Goal: Information Seeking & Learning: Understand process/instructions

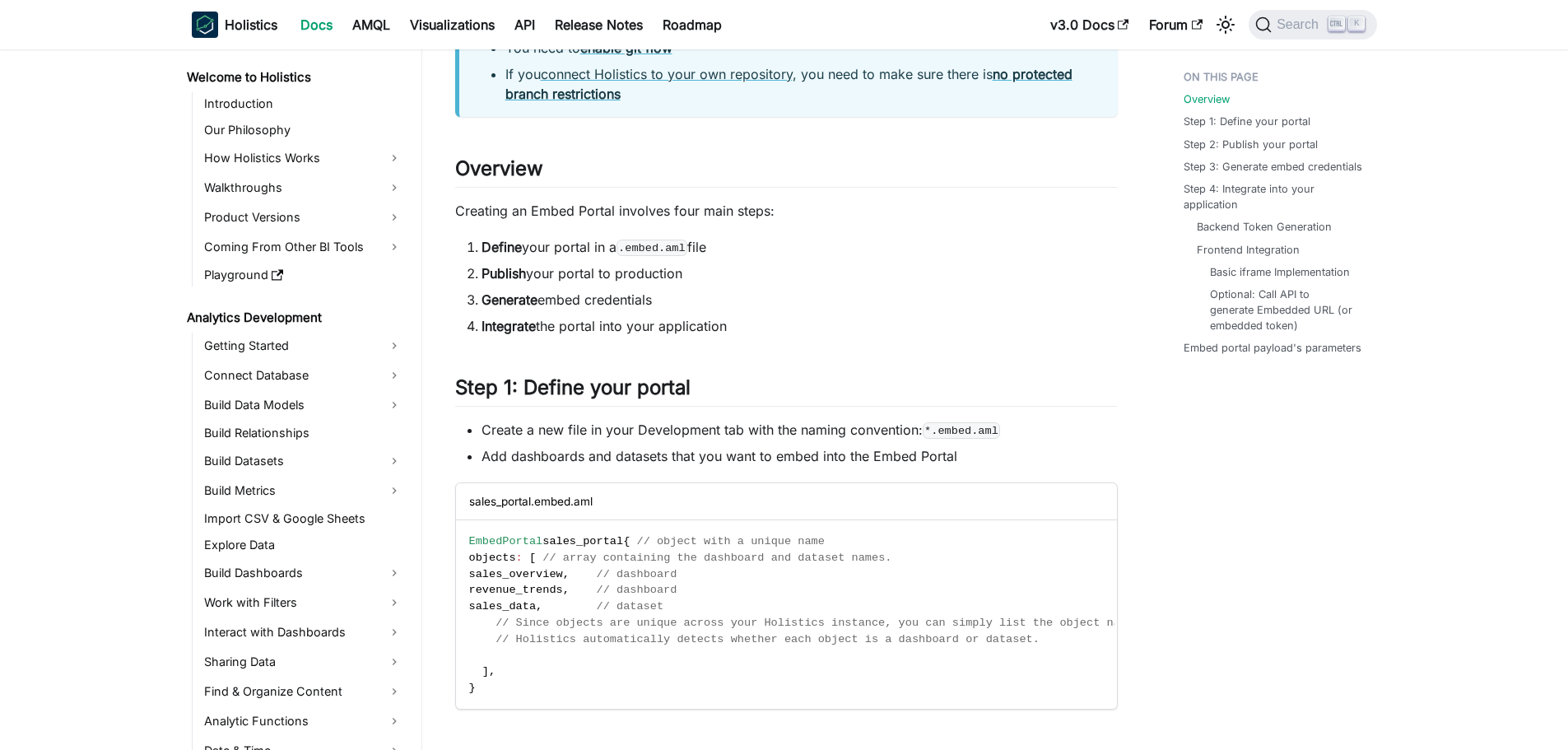
scroll to position [330, 0]
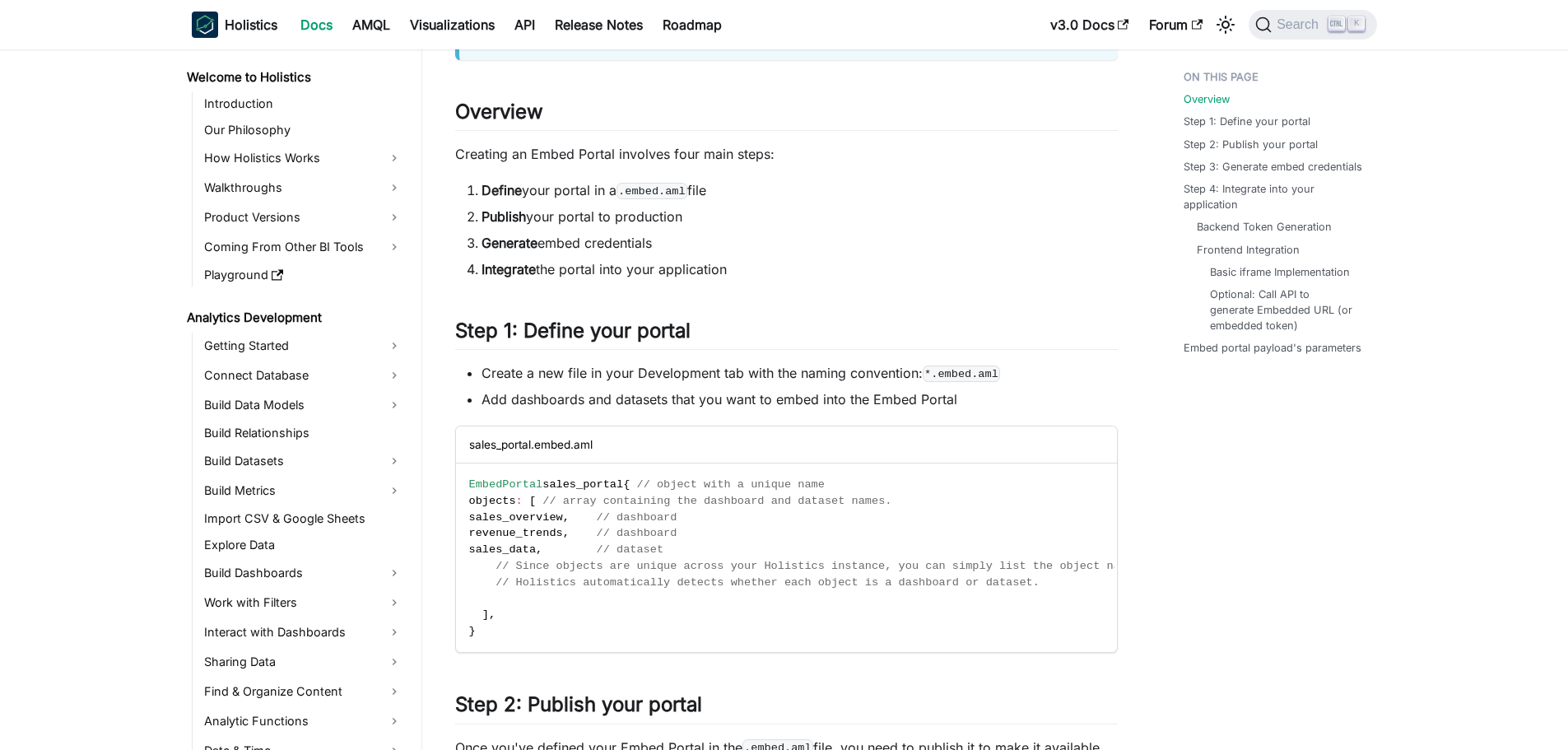
drag, startPoint x: 456, startPoint y: 157, endPoint x: 810, endPoint y: 276, distance: 373.5
drag, startPoint x: 773, startPoint y: 261, endPoint x: 450, endPoint y: 143, distance: 343.9
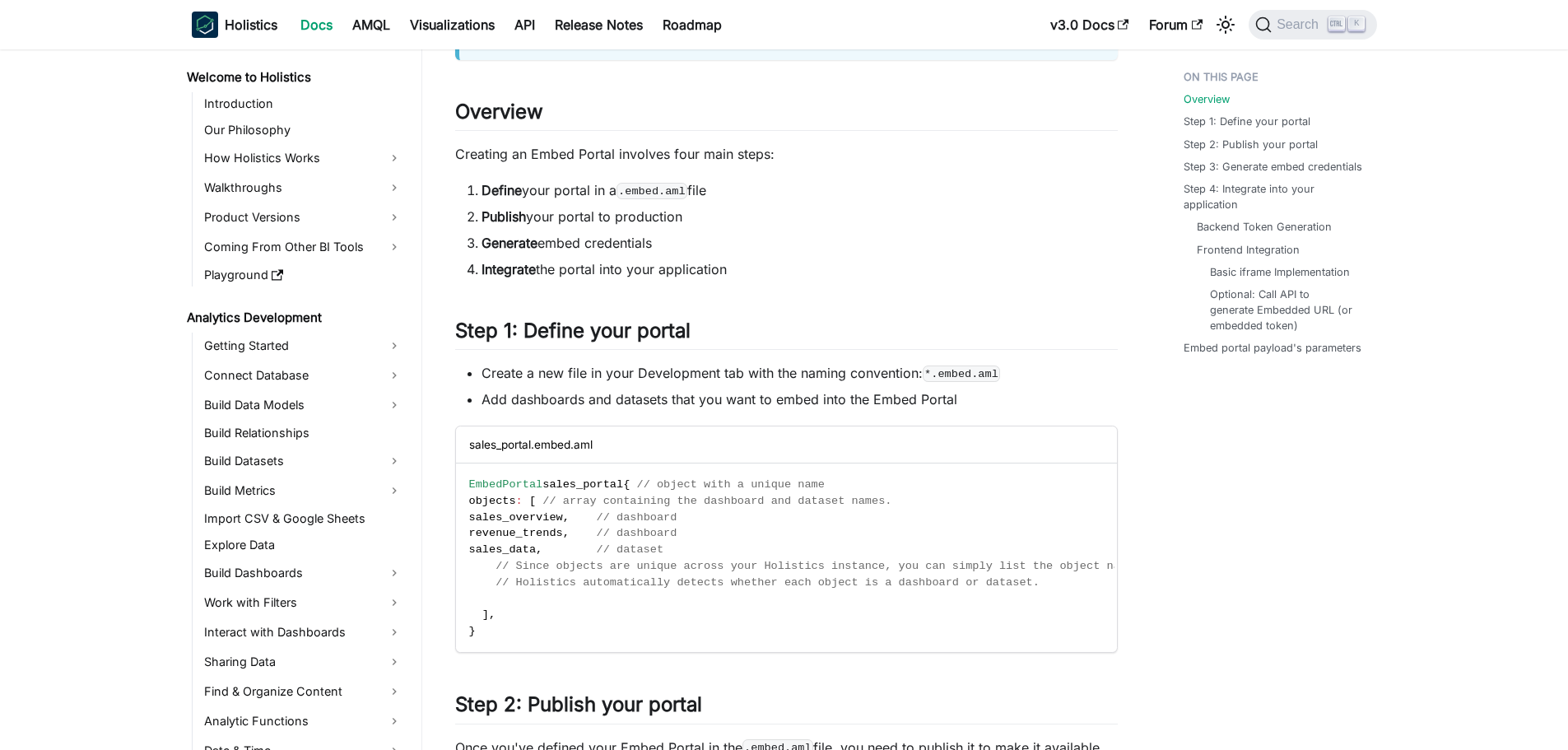
drag, startPoint x: 585, startPoint y: 217, endPoint x: 447, endPoint y: 153, distance: 152.1
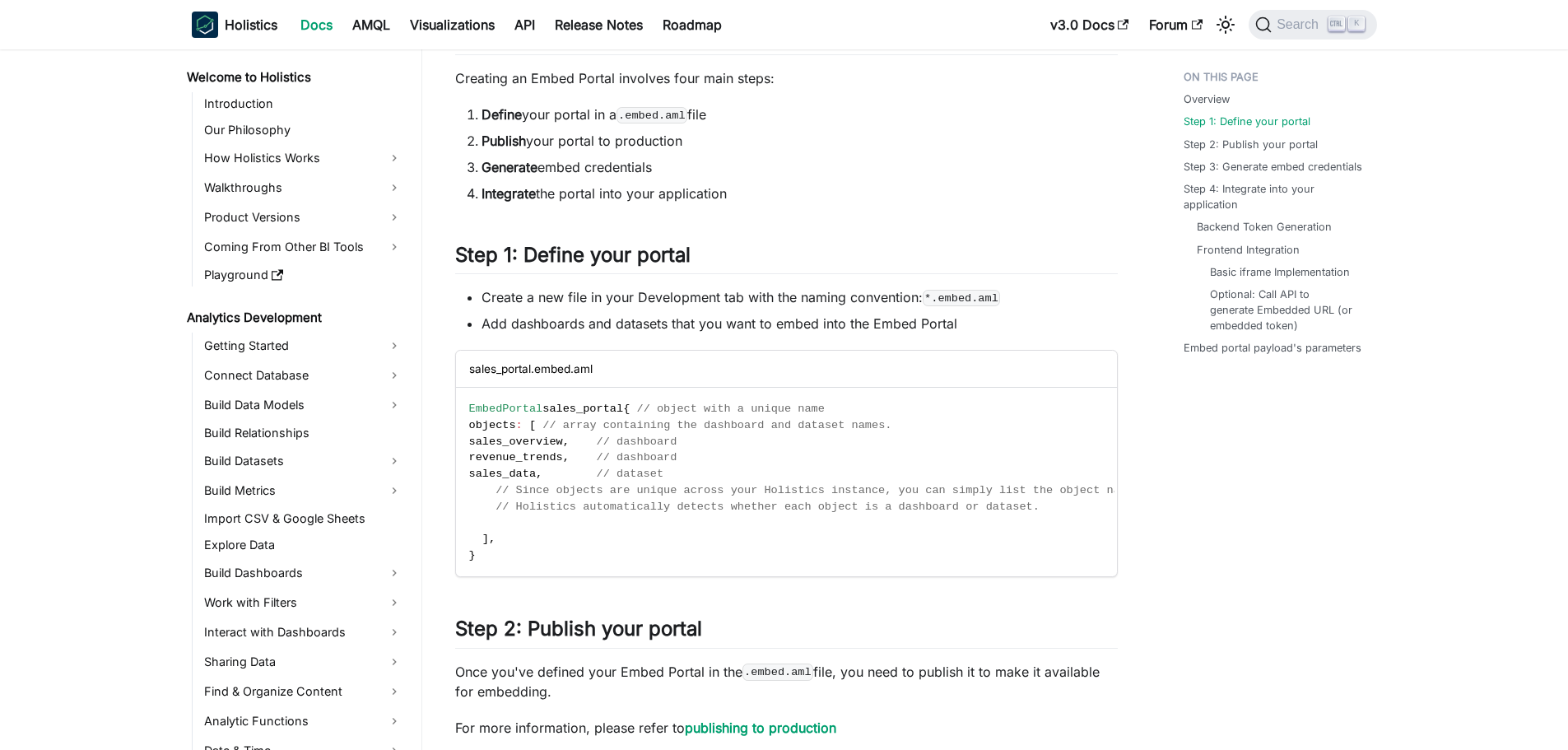
scroll to position [494, 0]
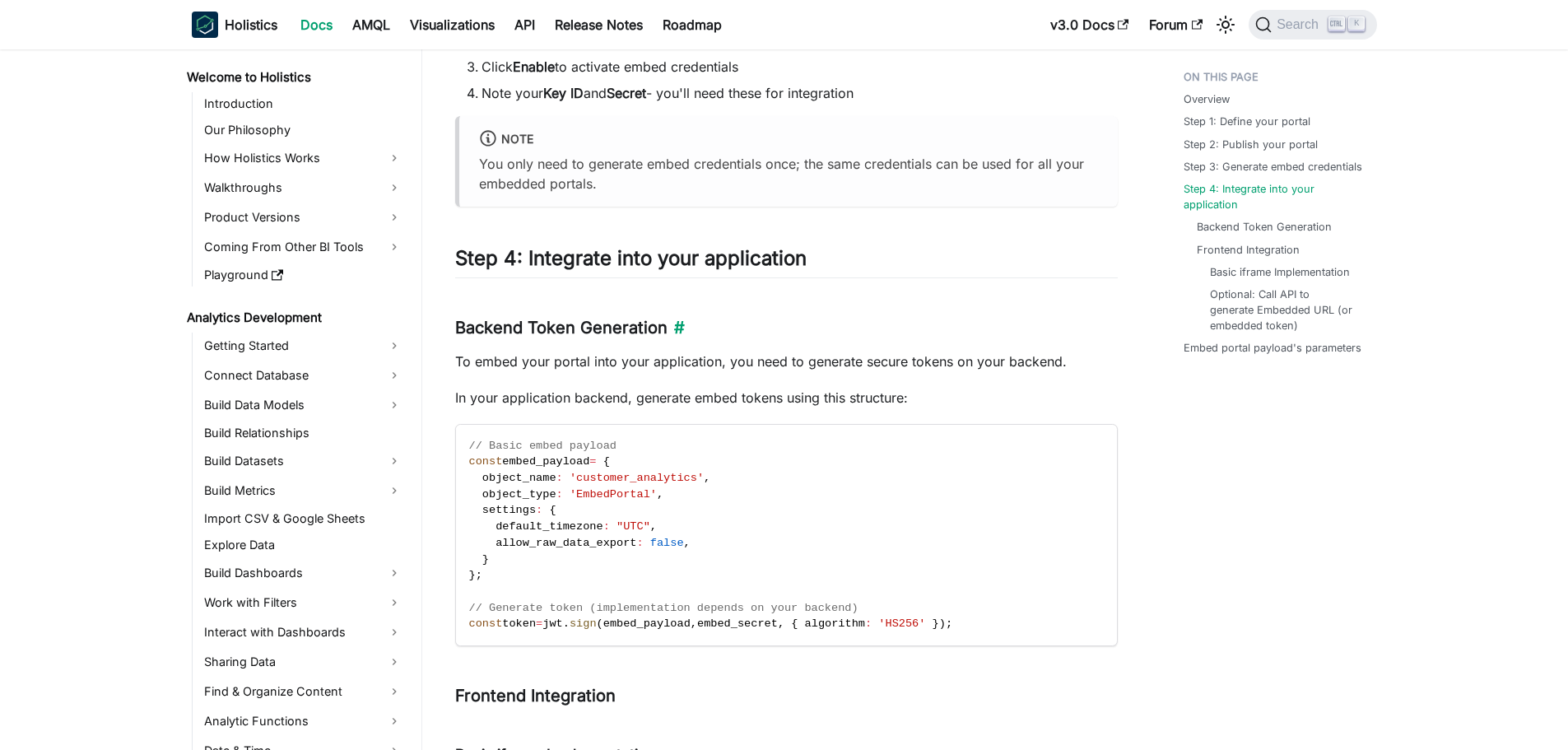
scroll to position [1235, 0]
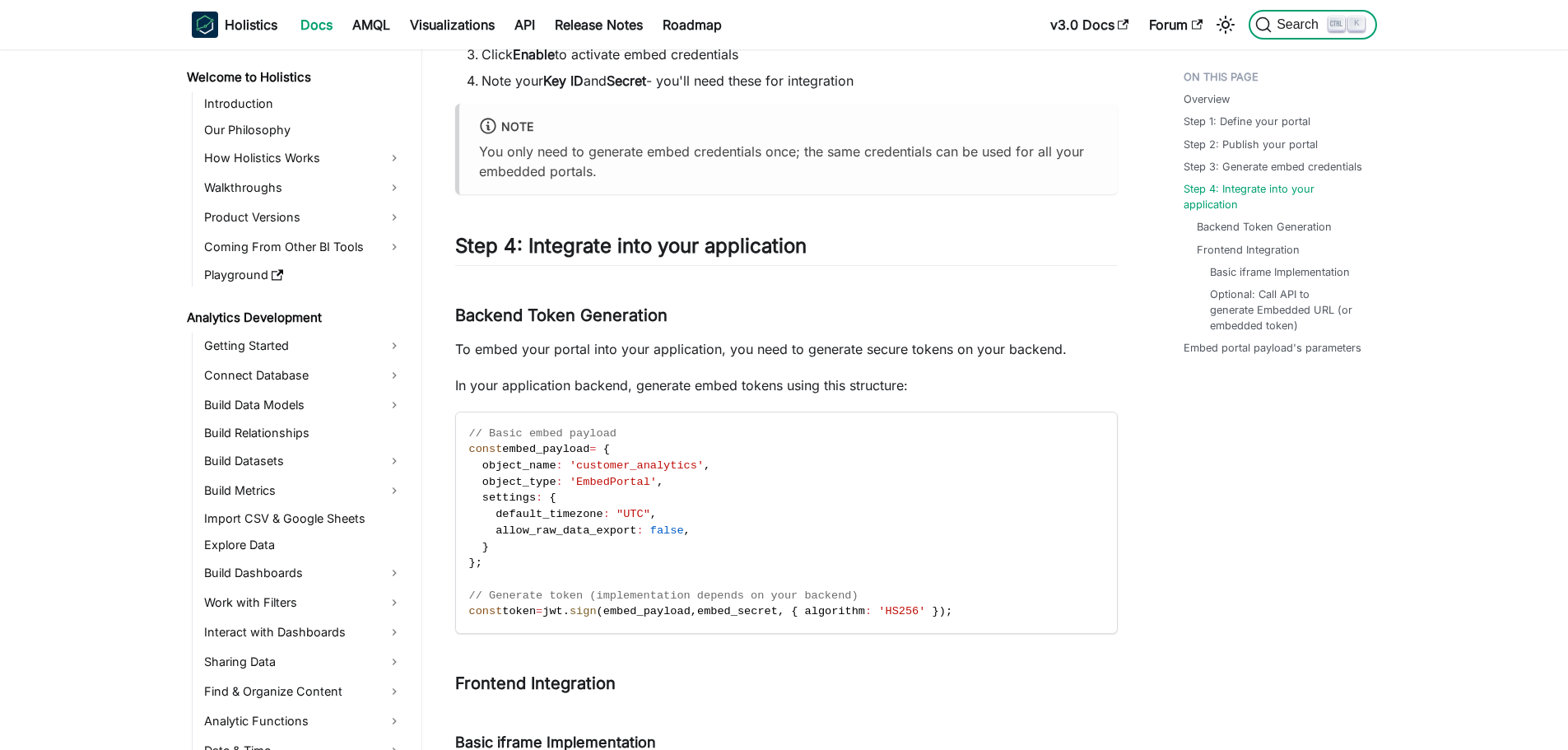
click at [1289, 28] on span "Search" at bounding box center [1301, 24] width 57 height 15
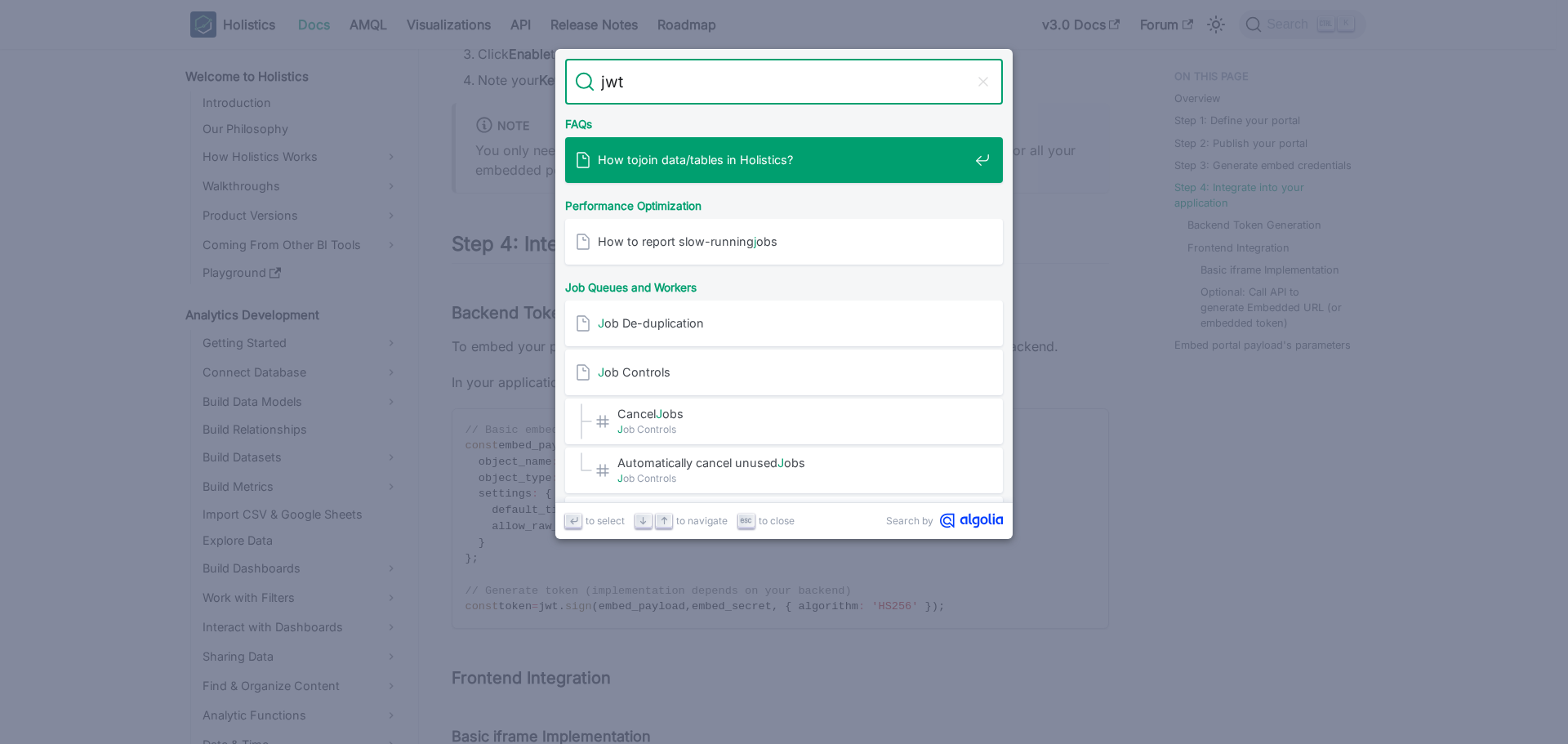
type input "jwt"
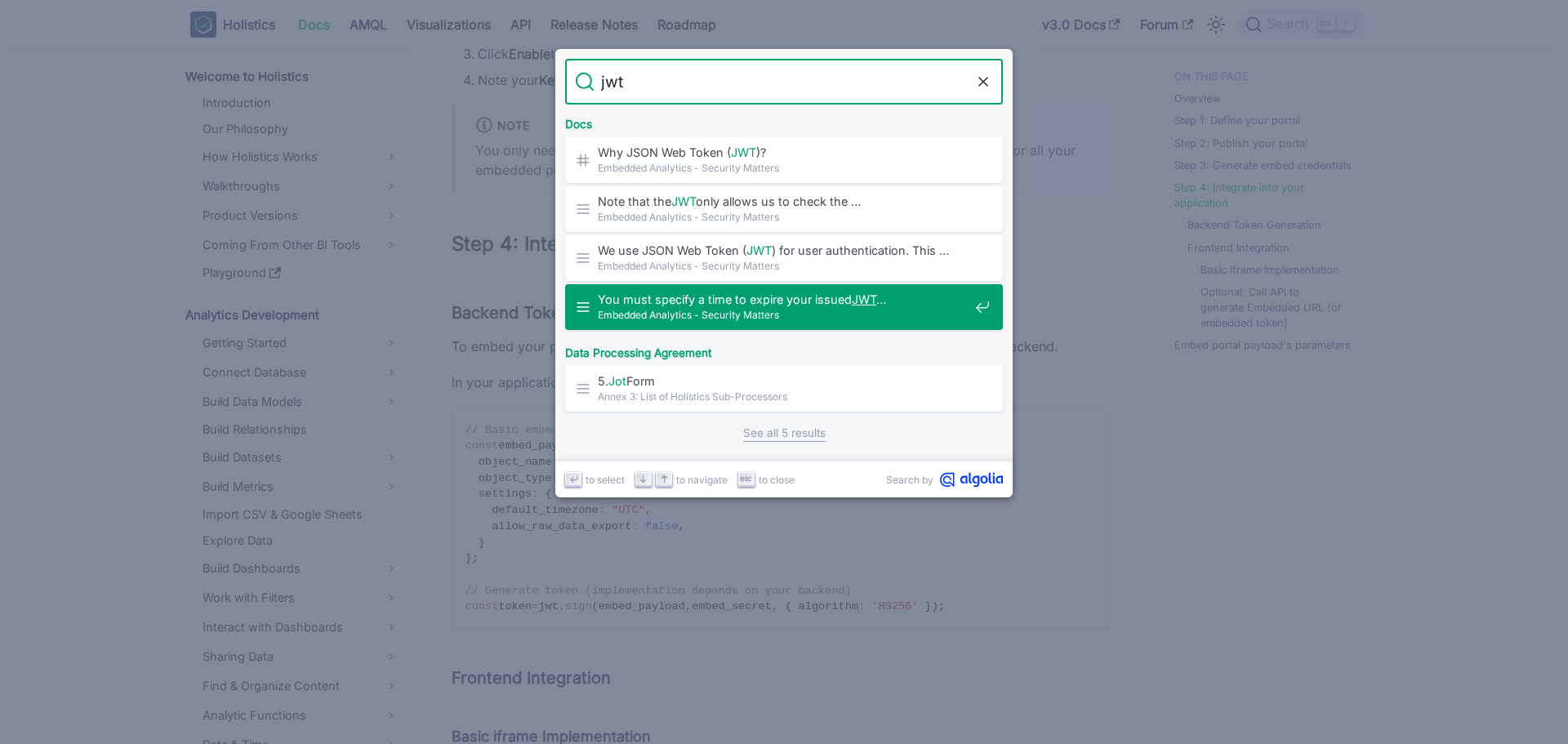
click at [826, 292] on span "You must specify a time to expire your issued JWT …" at bounding box center [783, 300] width 371 height 16
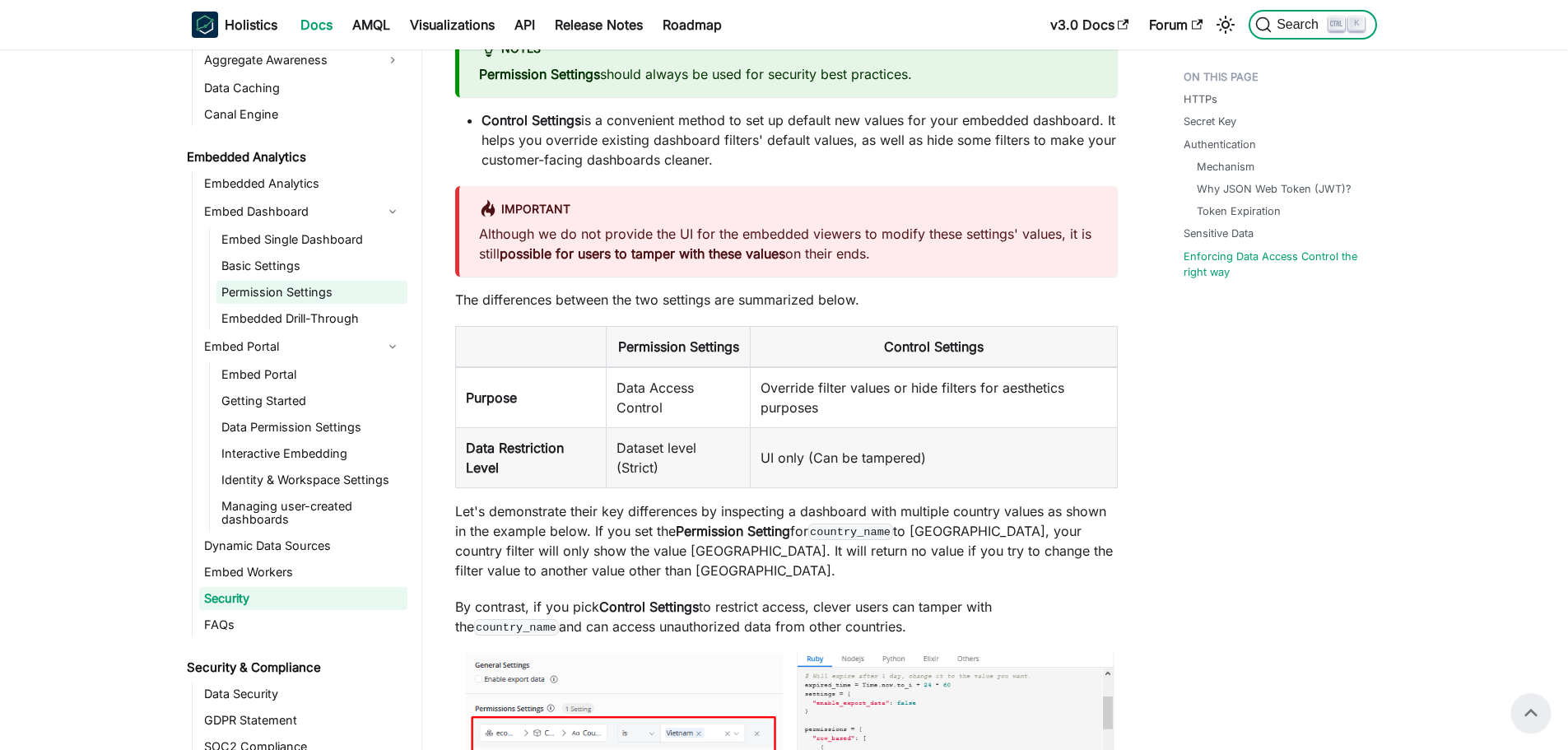
scroll to position [1737, 0]
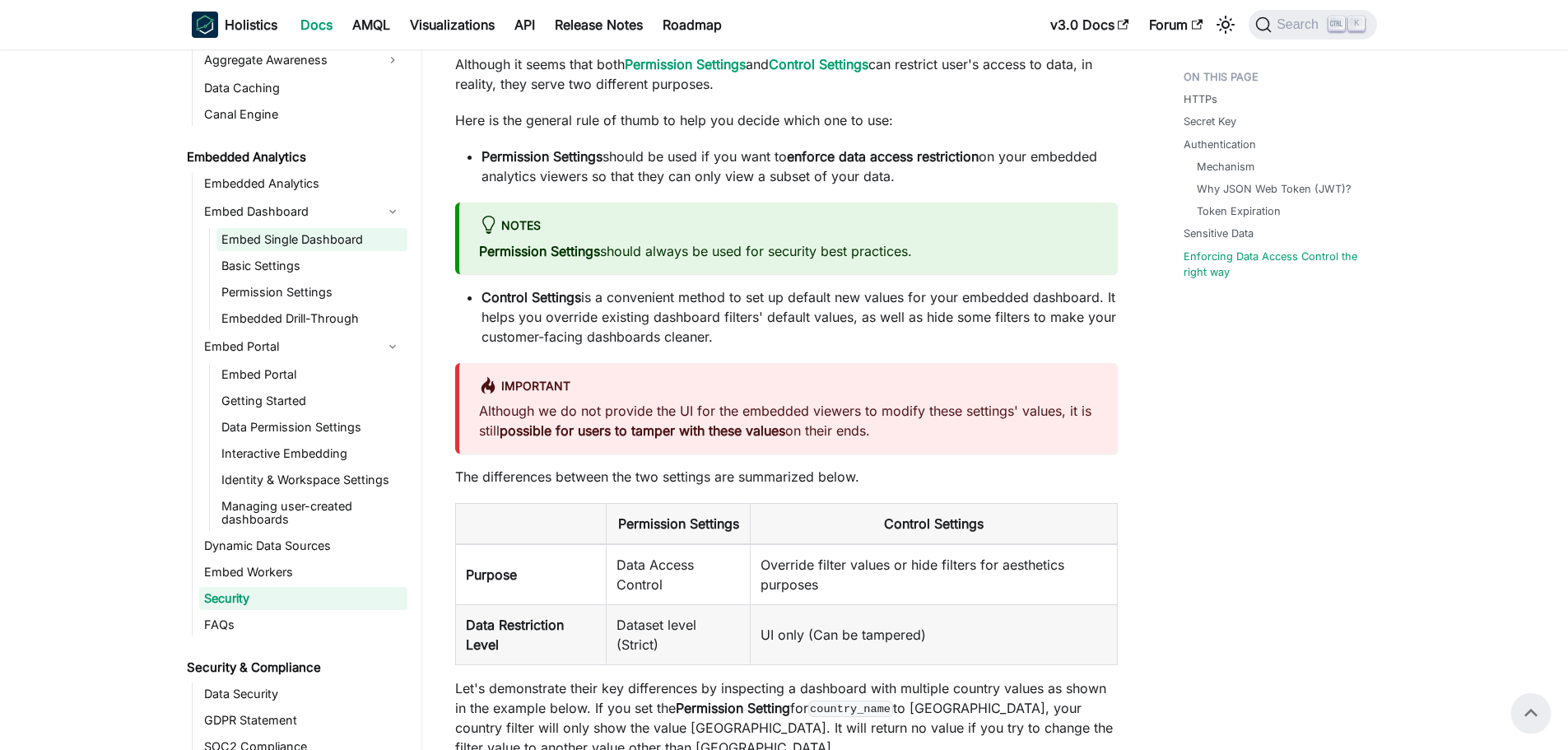
click at [306, 245] on link "Embed Single Dashboard" at bounding box center [312, 240] width 191 height 23
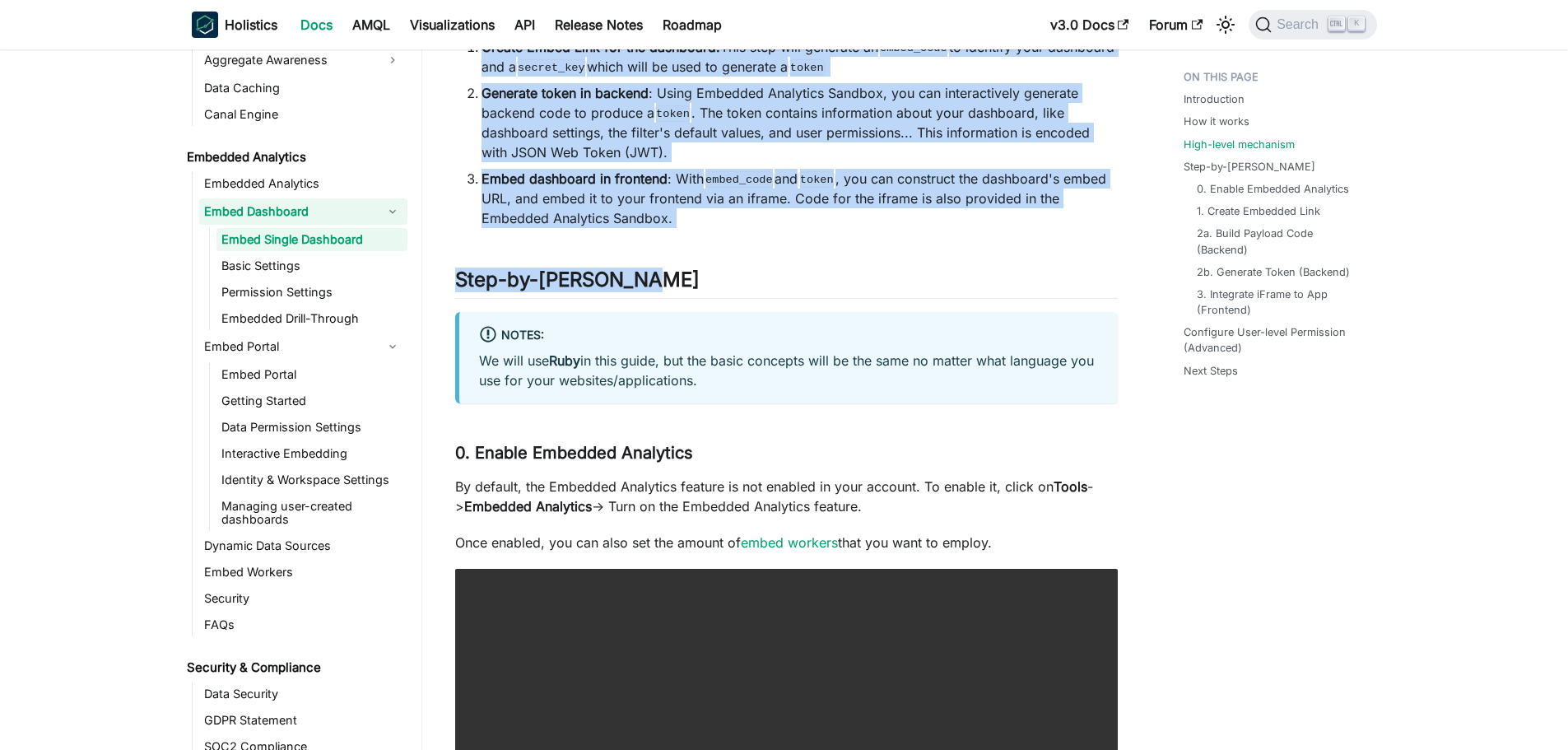
scroll to position [1482, 0]
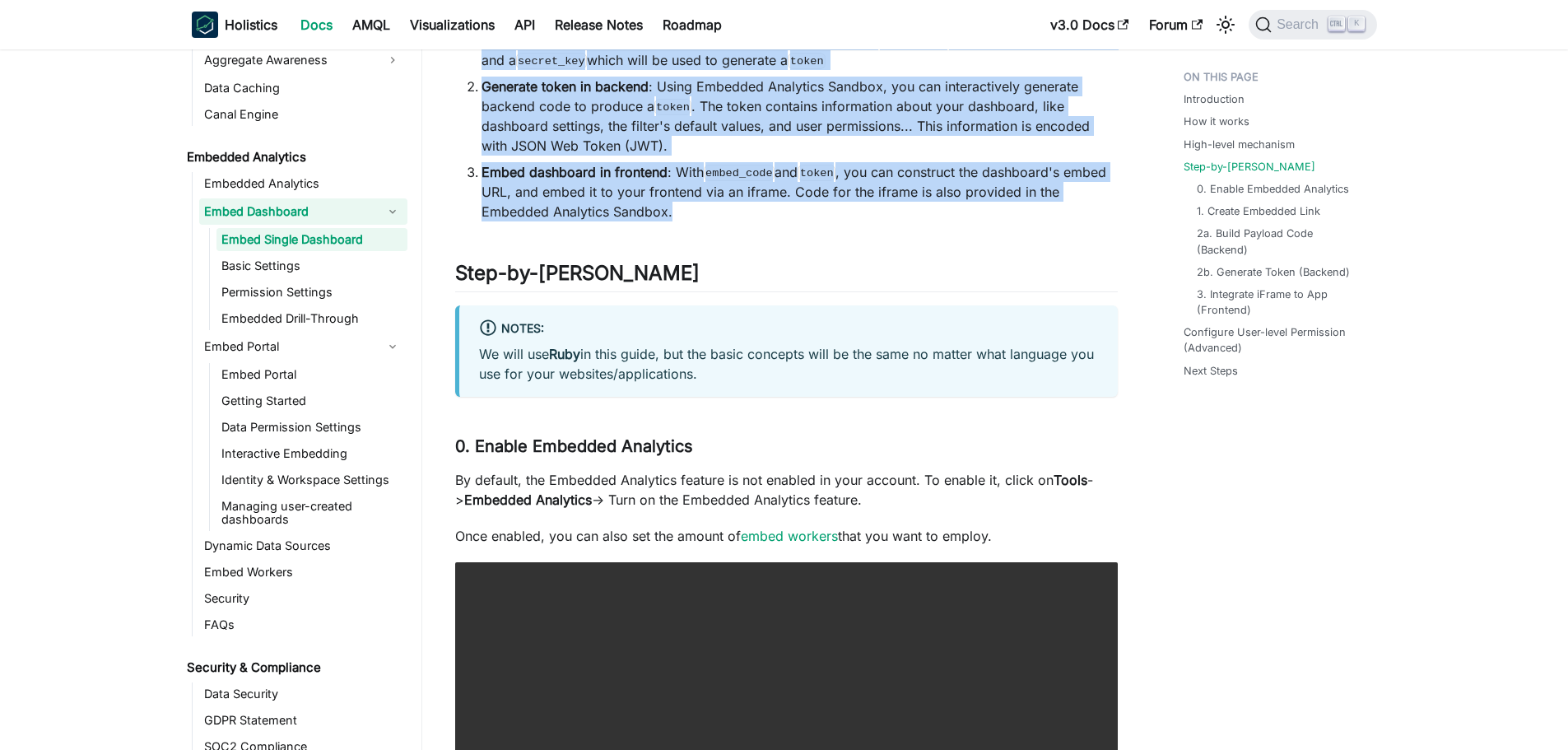
drag, startPoint x: 447, startPoint y: 117, endPoint x: 740, endPoint y: 217, distance: 309.6
copy div "High-level mechanism ​ The high-level workflow to embed a Holistics dashboard i…"
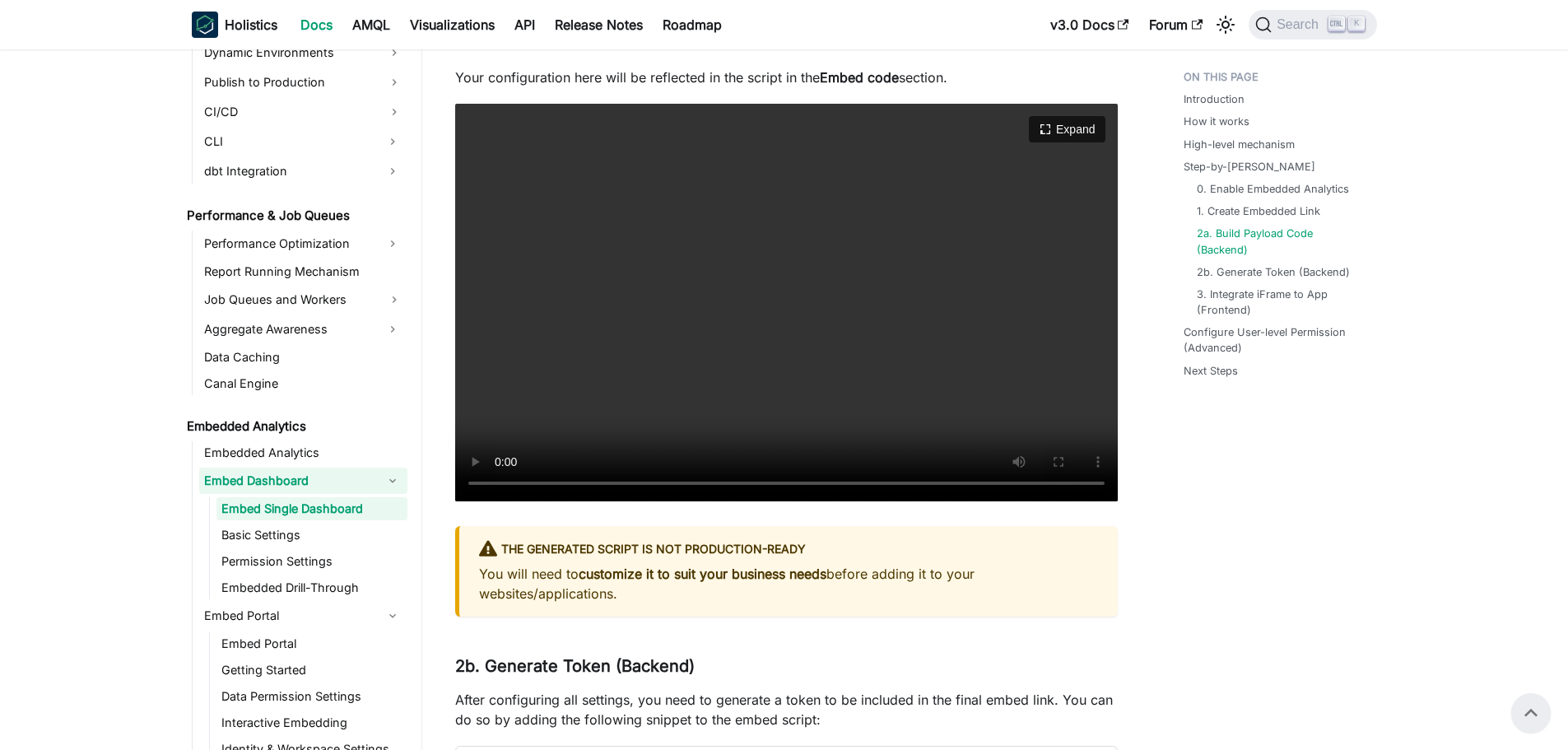
scroll to position [3875, 0]
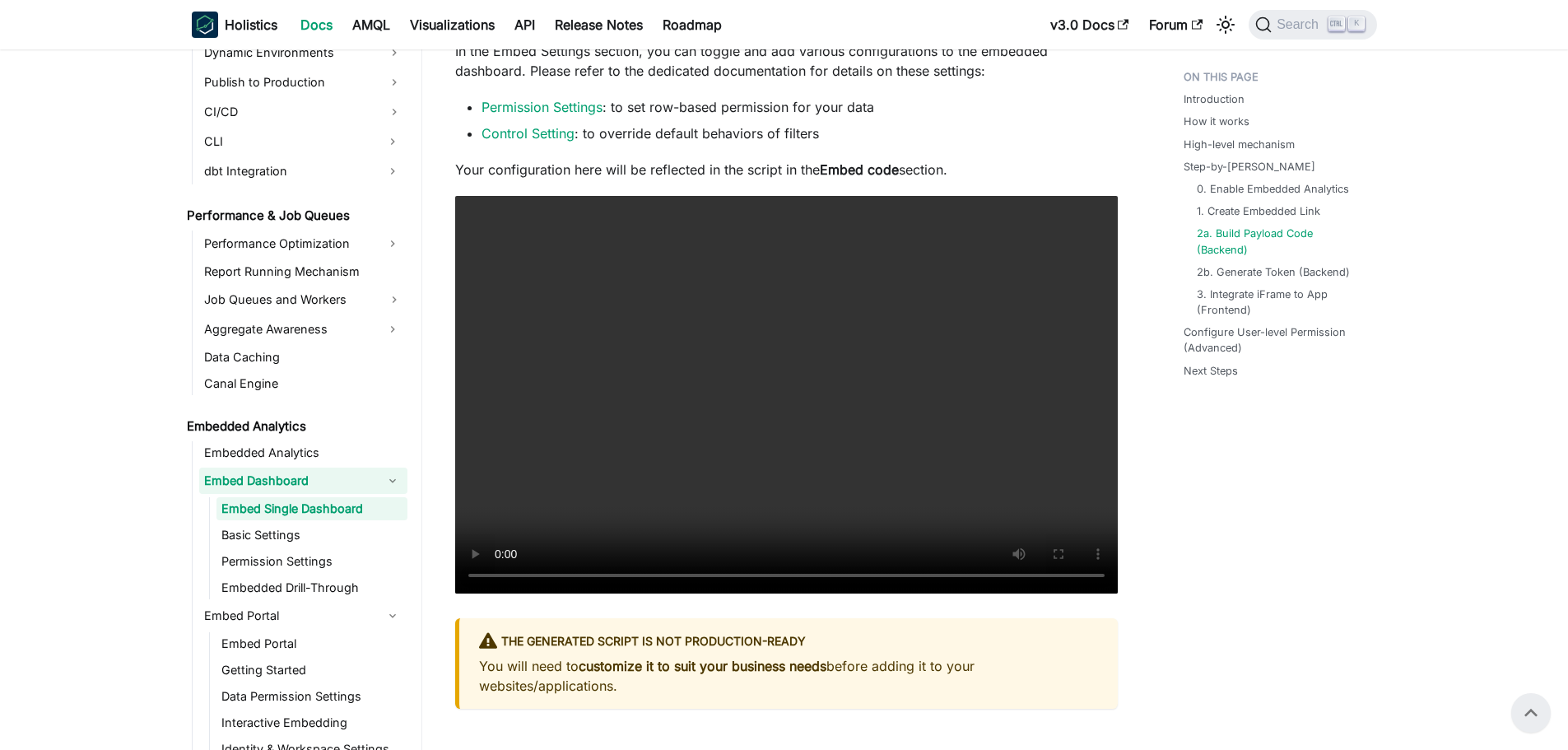
drag, startPoint x: 826, startPoint y: 454, endPoint x: 854, endPoint y: 485, distance: 41.8
click at [854, 485] on video "Your browser does not support embedding video, but you can download it ." at bounding box center [786, 395] width 663 height 398
drag, startPoint x: 853, startPoint y: 485, endPoint x: 876, endPoint y: 466, distance: 29.8
click at [875, 466] on video "Your browser does not support embedding video, but you can download it ." at bounding box center [786, 395] width 663 height 398
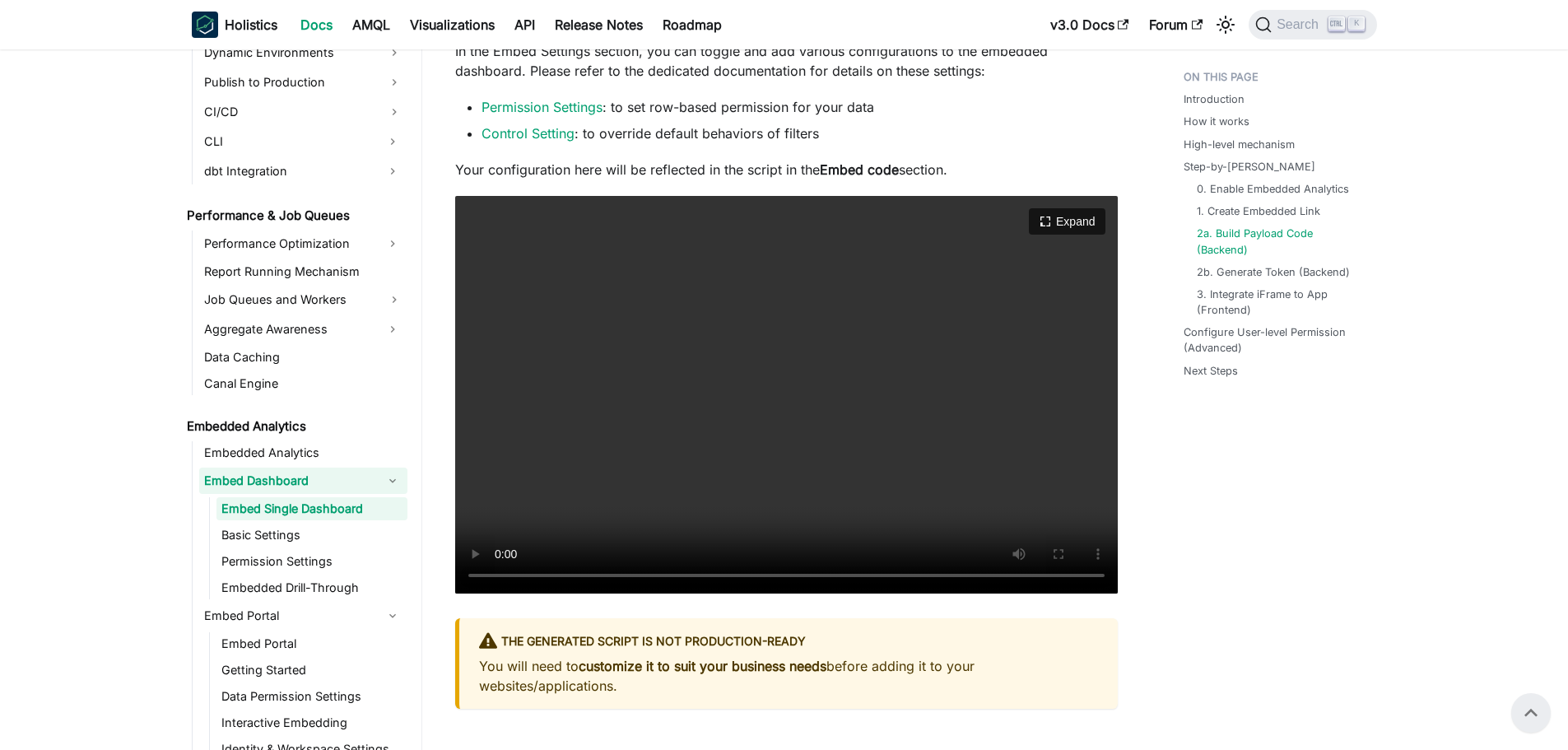
drag, startPoint x: 876, startPoint y: 466, endPoint x: 840, endPoint y: 464, distance: 36.1
click at [842, 464] on video "Your browser does not support embedding video, but you can download it ." at bounding box center [786, 395] width 663 height 398
drag, startPoint x: 840, startPoint y: 464, endPoint x: 848, endPoint y: 444, distance: 21.5
click at [847, 449] on video "Your browser does not support embedding video, but you can download it ." at bounding box center [786, 395] width 663 height 398
click at [848, 443] on video "Your browser does not support embedding video, but you can download it ." at bounding box center [786, 395] width 663 height 398
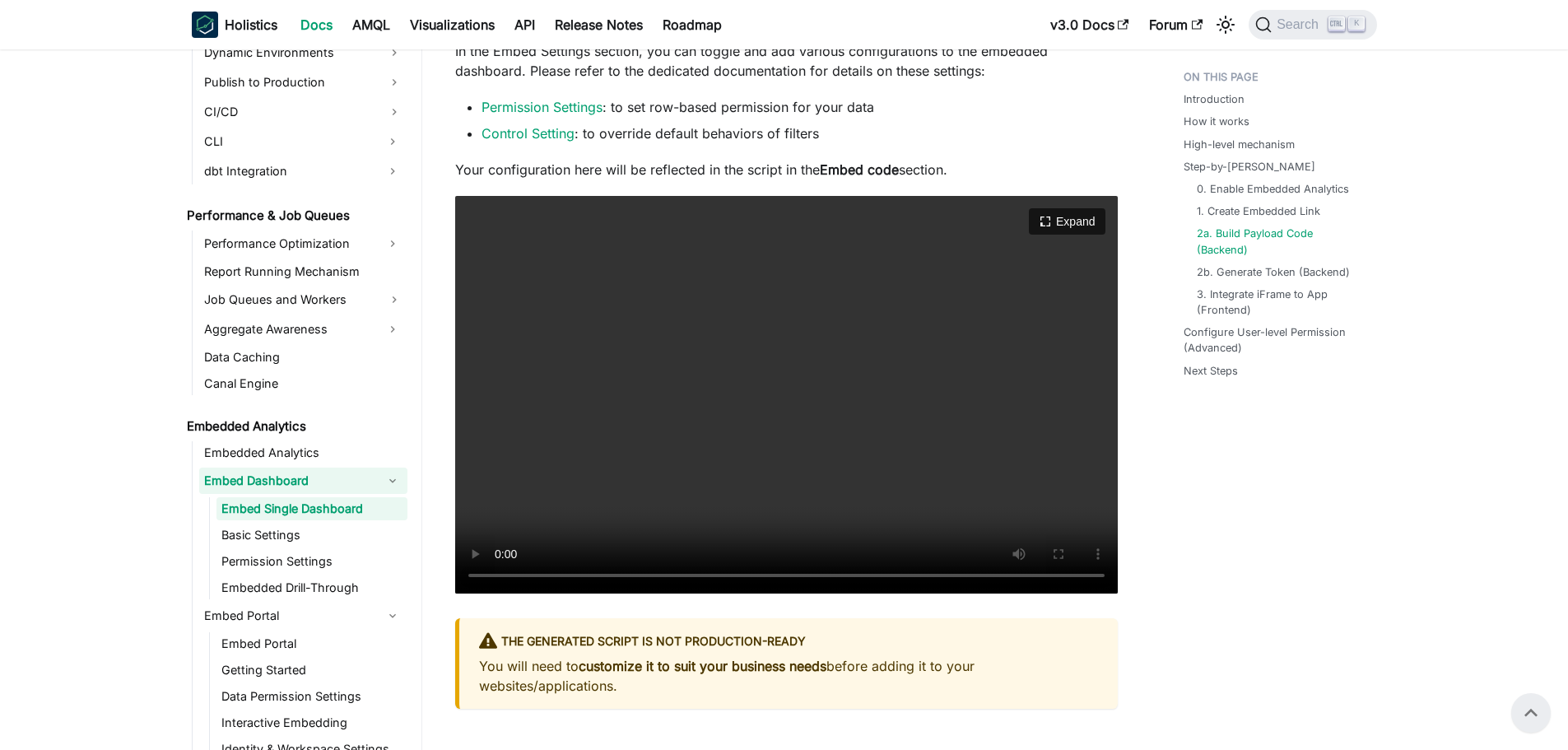
click at [848, 443] on video "Your browser does not support embedding video, but you can download it ." at bounding box center [786, 395] width 663 height 398
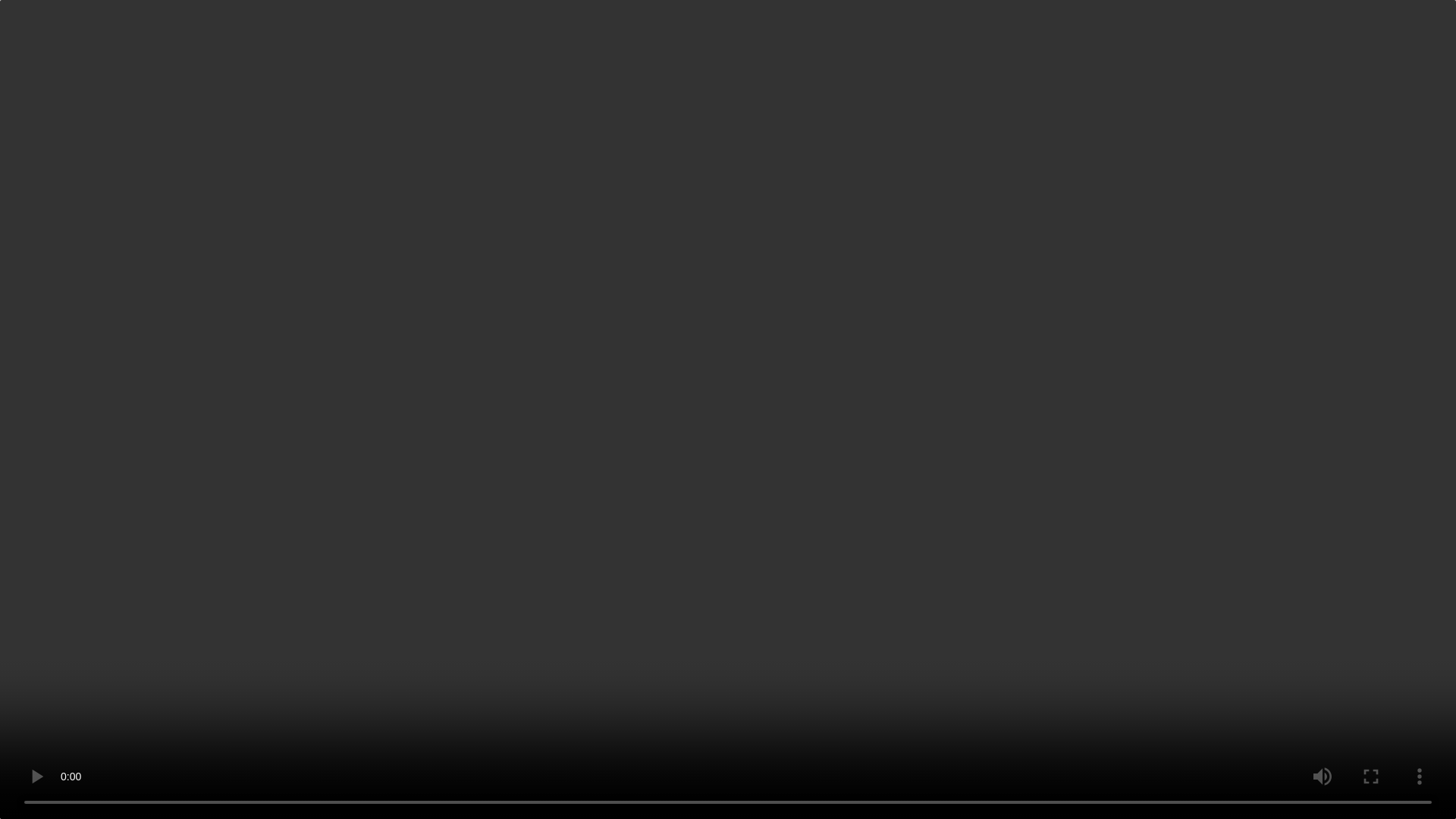
click at [782, 501] on video "Your browser does not support embedding video, but you can download it ." at bounding box center [728, 409] width 1456 height 819
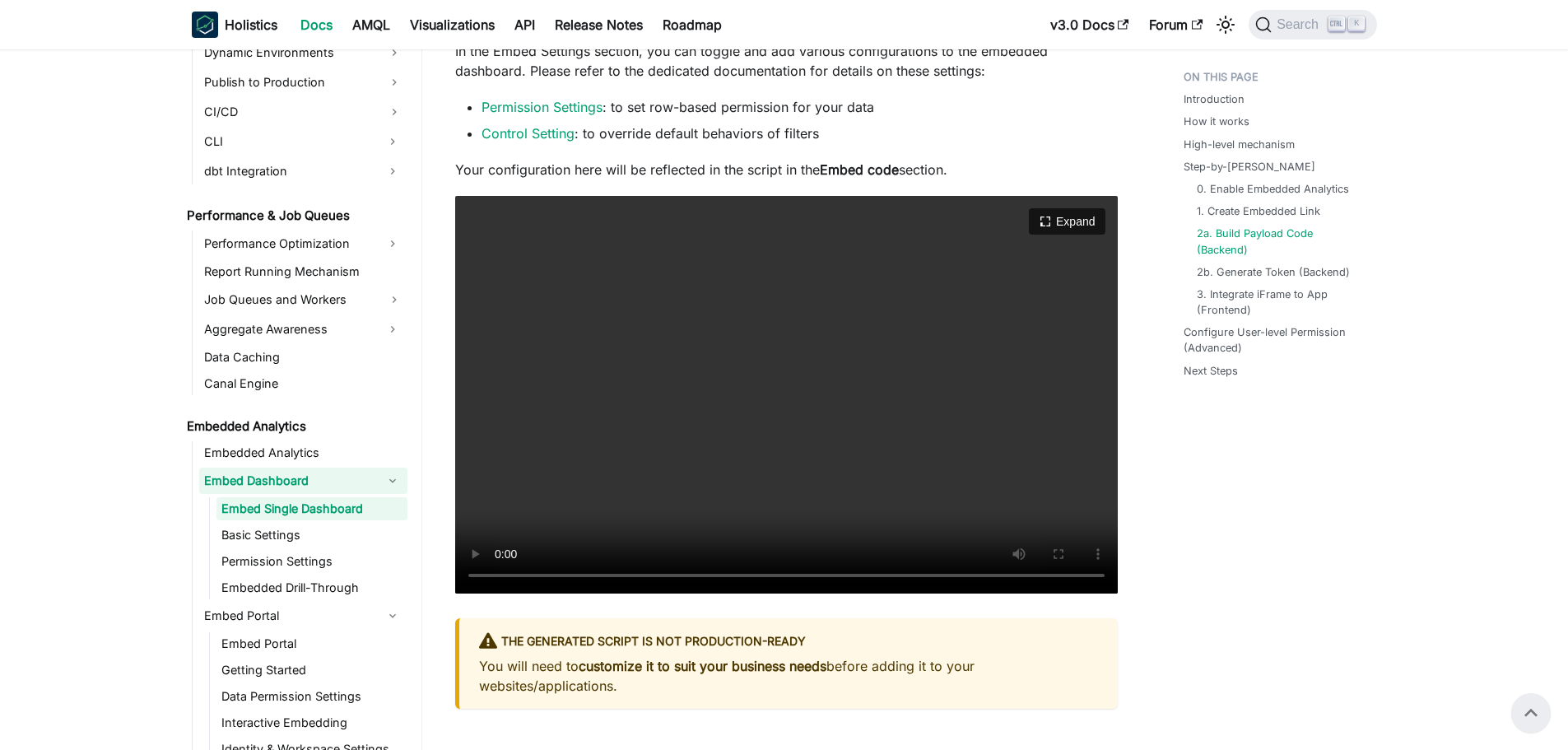
drag, startPoint x: 848, startPoint y: 443, endPoint x: 933, endPoint y: 440, distance: 85.1
click at [933, 440] on video "Your browser does not support embedding video, but you can download it ." at bounding box center [786, 395] width 663 height 398
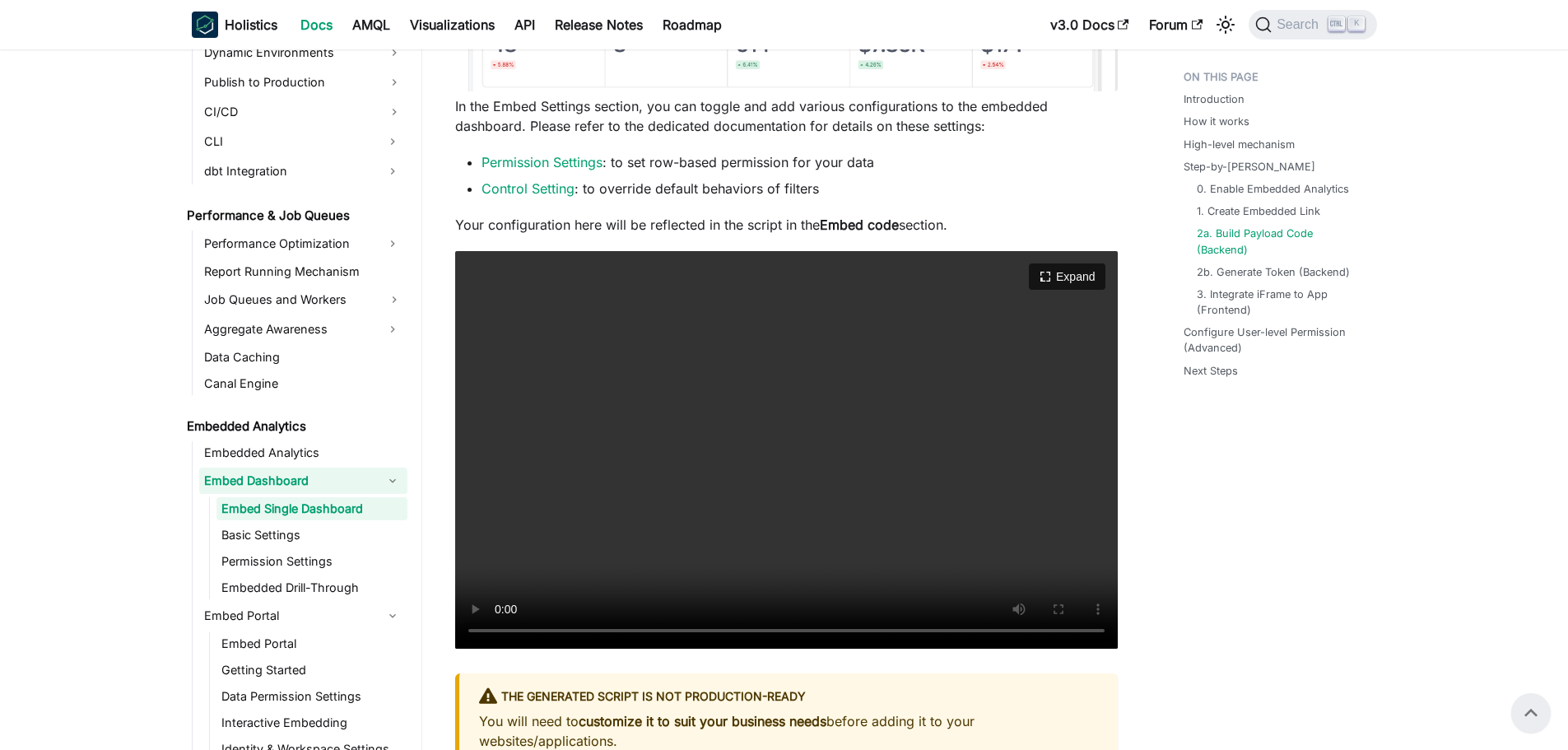
scroll to position [3794, 0]
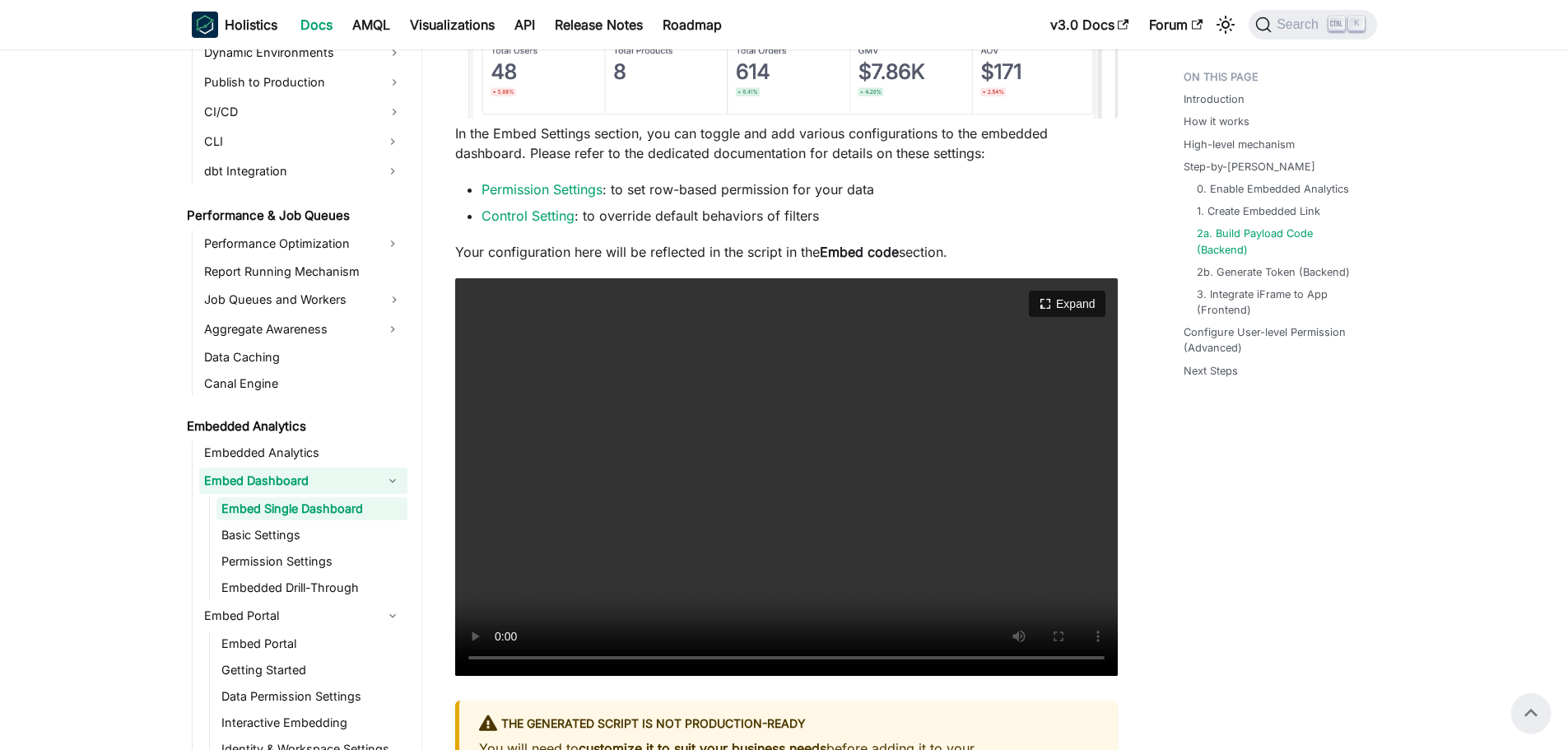
click at [933, 440] on video "Your browser does not support embedding video, but you can download it ." at bounding box center [786, 477] width 663 height 398
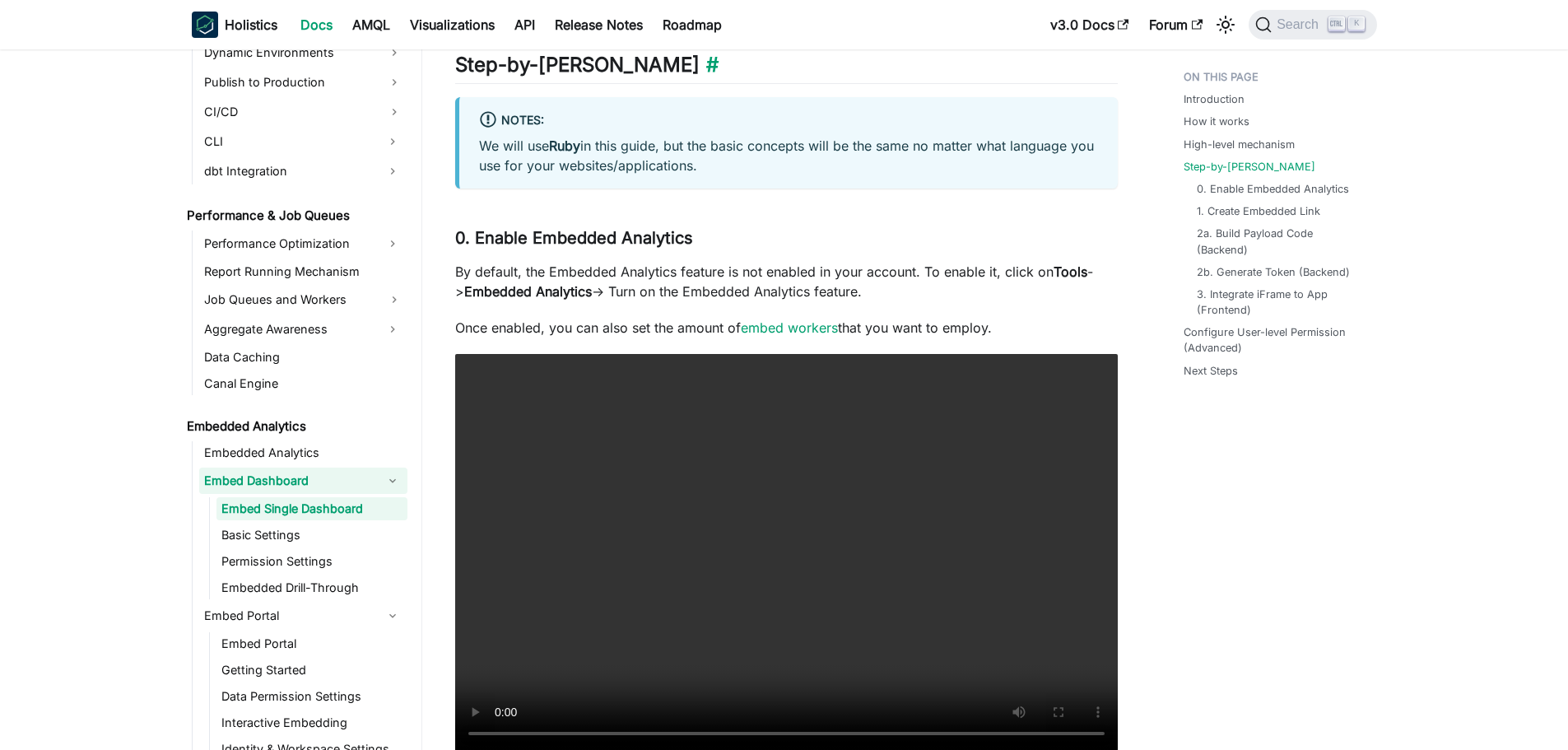
scroll to position [1735, 0]
